Goal: Information Seeking & Learning: Learn about a topic

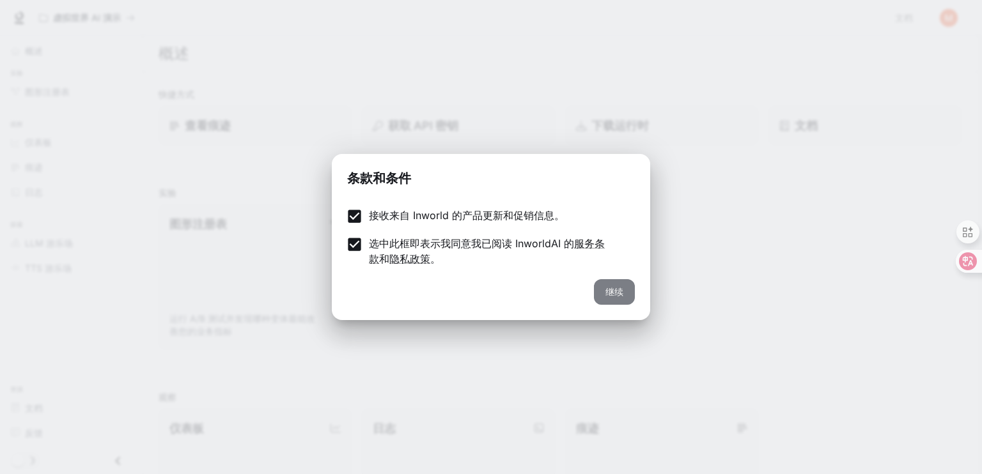
click at [610, 296] on font "继续" at bounding box center [615, 291] width 18 height 11
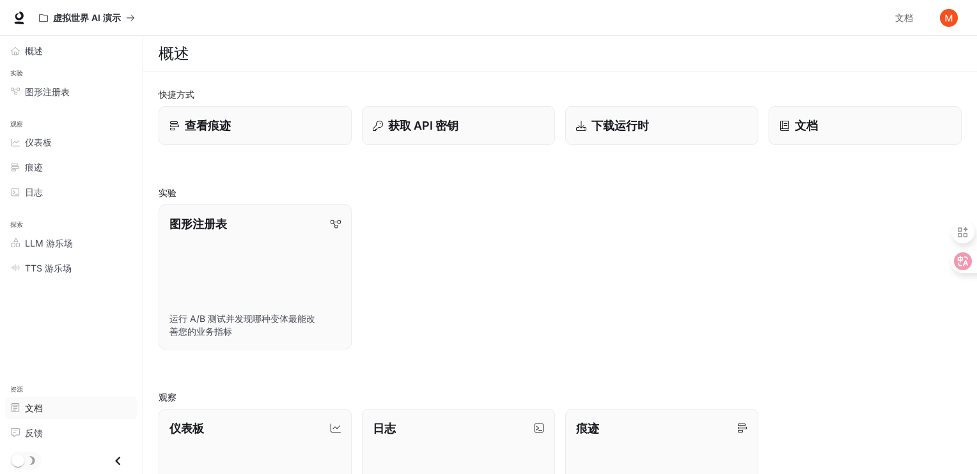
click at [24, 412] on span "文档" at bounding box center [18, 407] width 14 height 9
drag, startPoint x: 354, startPoint y: 112, endPoint x: 361, endPoint y: 152, distance: 40.9
click at [361, 152] on div "快捷方式 查看痕迹 获取 API 密钥 下载运行时 文档 实验 图形注册表 运行 A/B 测试并发现哪种变体最能改善您的业务指标 观察 仪表板 查看和分析您的…" at bounding box center [560, 423] width 803 height 671
drag, startPoint x: 362, startPoint y: 86, endPoint x: 354, endPoint y: 139, distance: 54.3
click at [354, 139] on div "快捷方式 查看痕迹 获取 API 密钥 下载运行时 文档 实验 图形注册表 运行 A/B 测试并发现哪种变体最能改善您的业务指标 观察 仪表板 查看和分析您的…" at bounding box center [560, 422] width 834 height 701
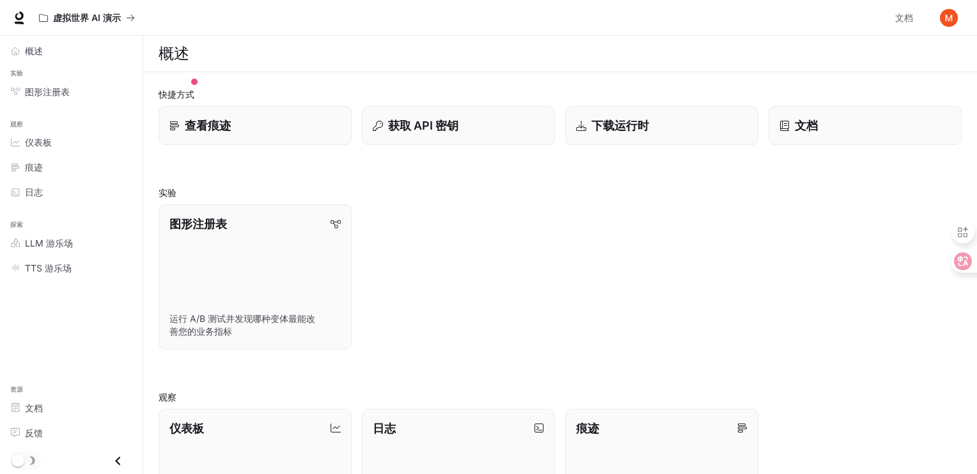
click at [529, 267] on div "图形注册表 运行 A/B 测试并发现哪种变体最能改善您的业务指标" at bounding box center [554, 271] width 813 height 155
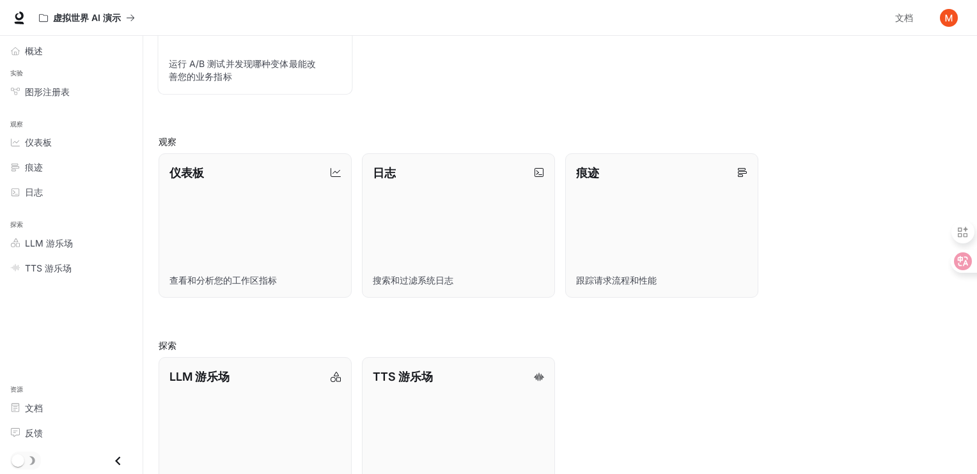
scroll to position [298, 0]
